Goal: Task Accomplishment & Management: Manage account settings

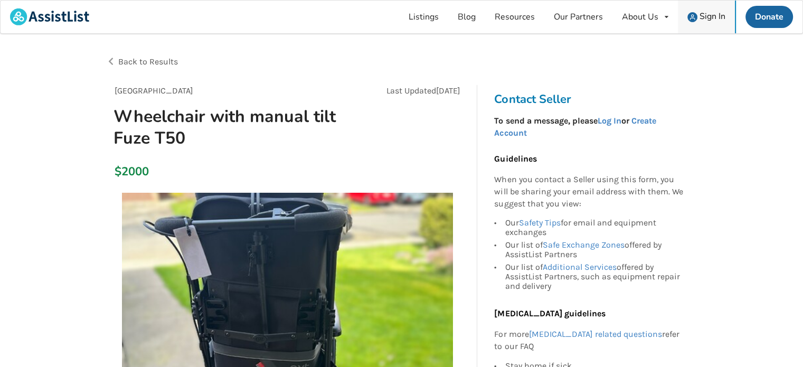
click at [713, 12] on span "Sign In" at bounding box center [712, 17] width 26 height 12
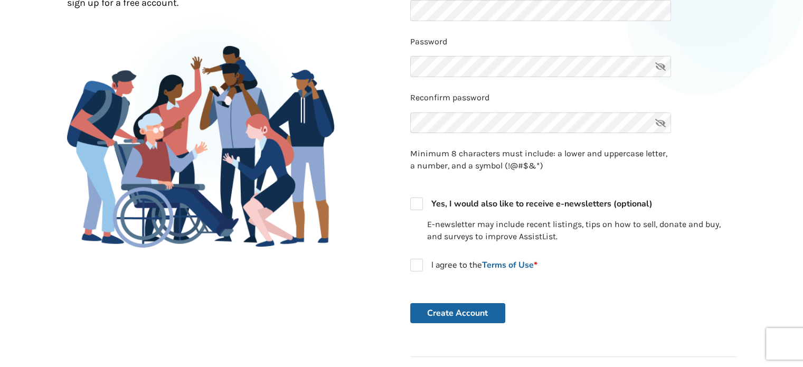
scroll to position [144, 0]
click at [420, 269] on label "I agree to the Terms of Use *" at bounding box center [473, 265] width 127 height 13
checkbox input "true"
click at [462, 314] on button "Create Account" at bounding box center [457, 313] width 95 height 20
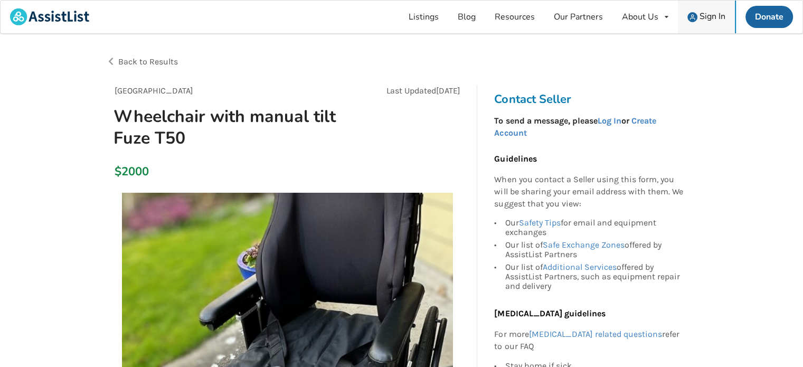
click at [706, 17] on span "Sign In" at bounding box center [712, 17] width 26 height 12
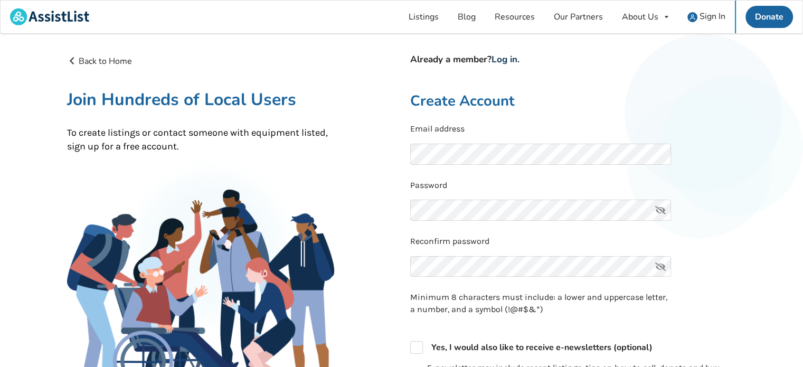
click at [509, 57] on link "Log in" at bounding box center [504, 59] width 26 height 12
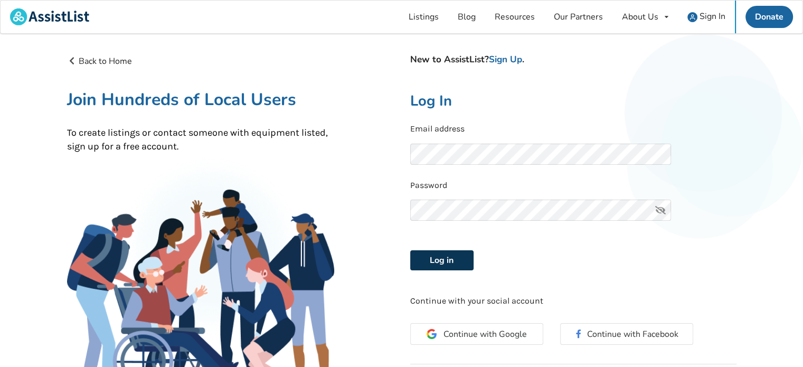
click at [431, 258] on button "Log in" at bounding box center [441, 260] width 63 height 20
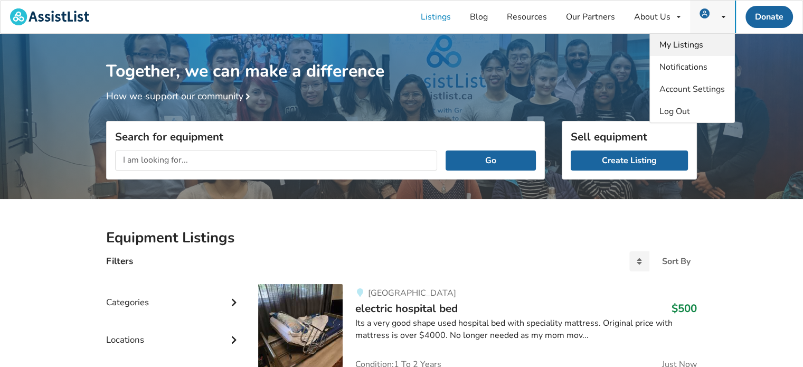
click at [696, 46] on span "My Listings" at bounding box center [681, 45] width 44 height 12
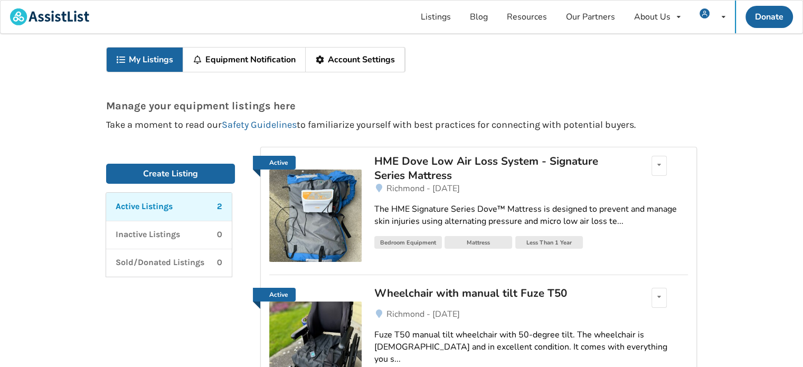
click at [519, 162] on div "HME Dove Low Air Loss System - Signature Series Mattress" at bounding box center [497, 168] width 246 height 28
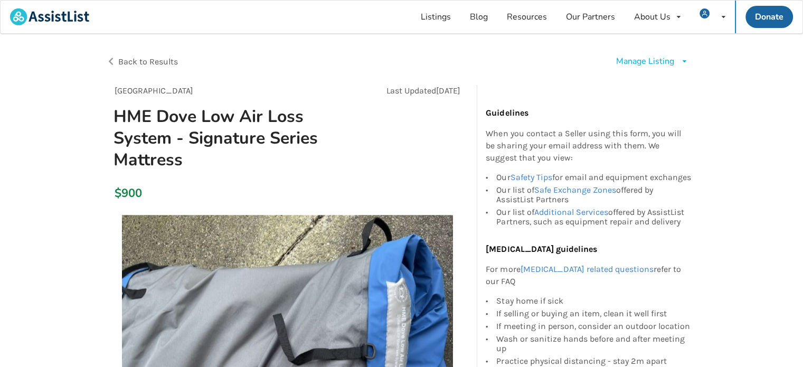
click at [686, 57] on div "Manage Listing Edit listing Renew listing Mark as Sold Delete listing" at bounding box center [652, 61] width 72 height 12
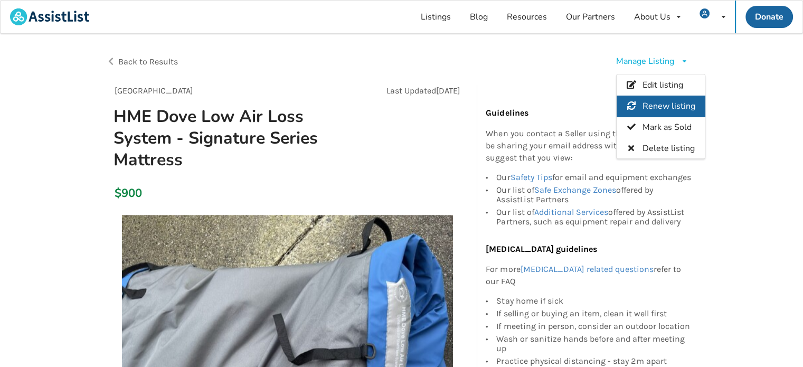
click at [661, 99] on div "Renew listing" at bounding box center [661, 106] width 88 height 21
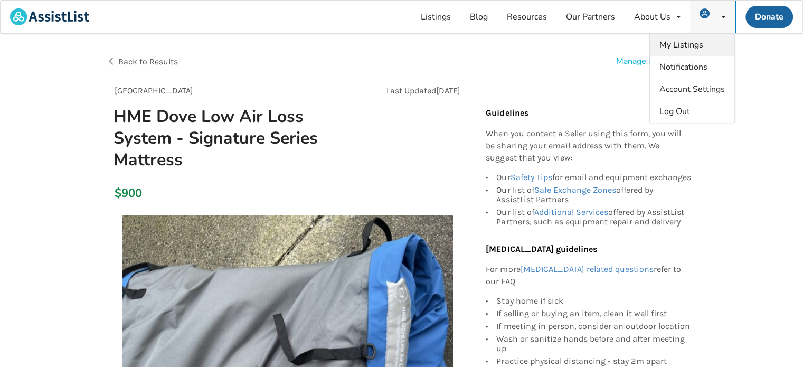
click at [689, 45] on span "My Listings" at bounding box center [681, 45] width 44 height 12
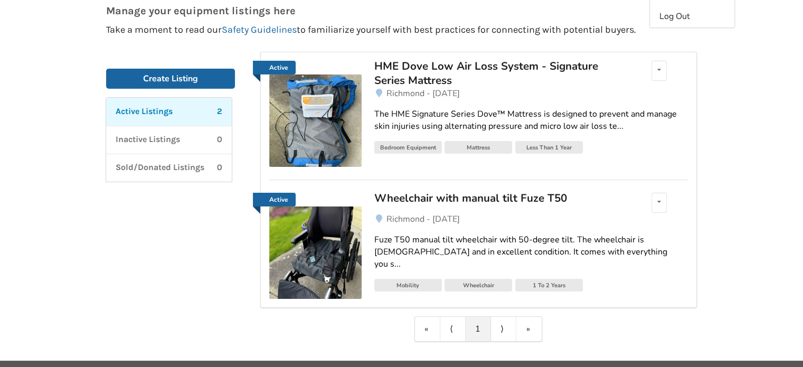
scroll to position [112, 0]
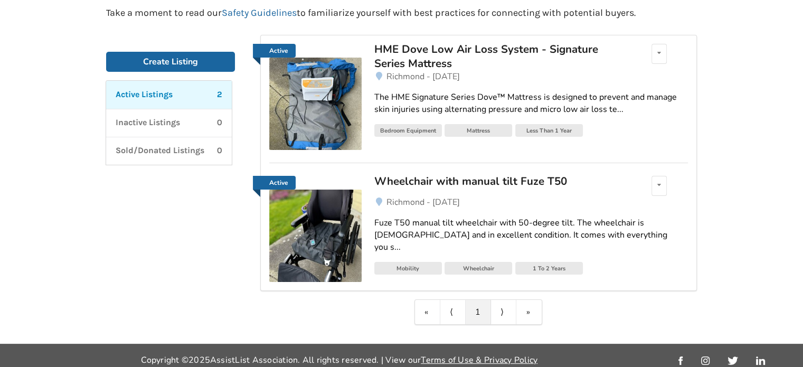
click at [485, 181] on div "Wheelchair with manual tilt Fuze T50" at bounding box center [497, 181] width 246 height 14
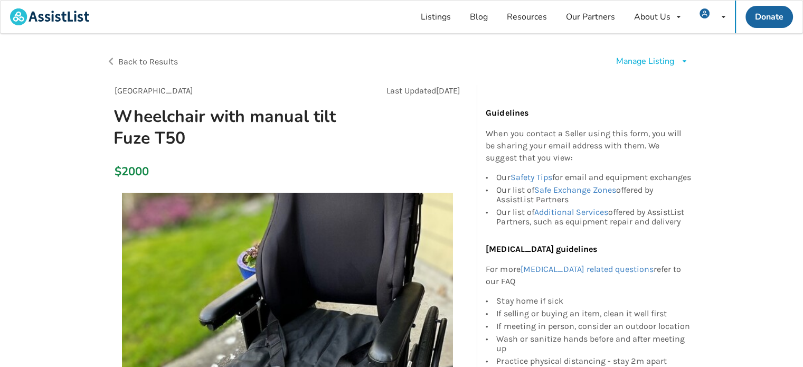
click at [682, 61] on icon at bounding box center [684, 61] width 8 height 6
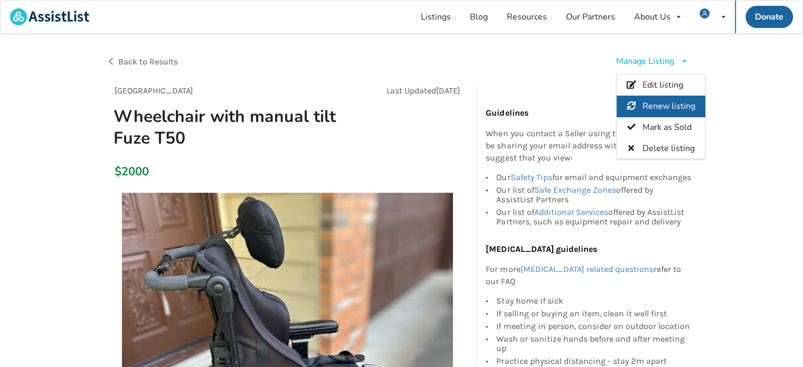
click at [642, 101] on span "Renew listing" at bounding box center [668, 106] width 53 height 12
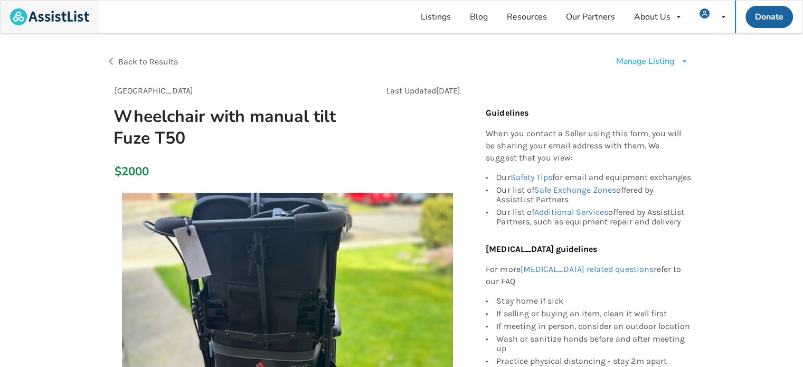
click at [41, 10] on img at bounding box center [49, 16] width 79 height 17
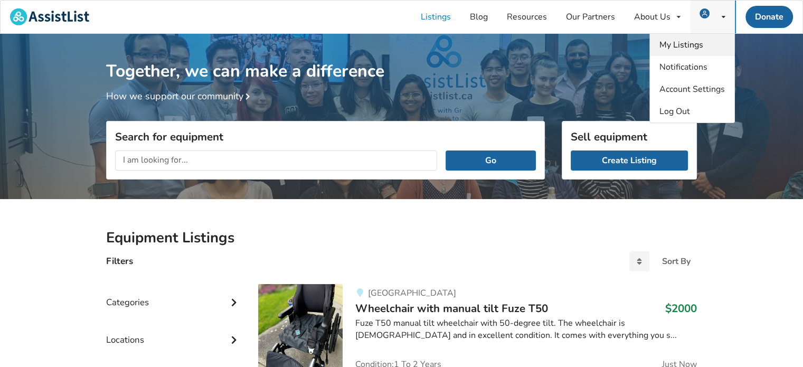
click at [703, 35] on link "My Listings" at bounding box center [692, 45] width 84 height 22
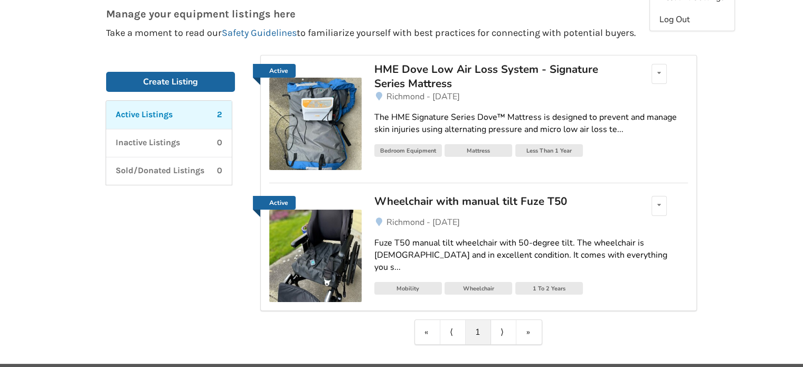
scroll to position [119, 0]
